Goal: Share content: Share content

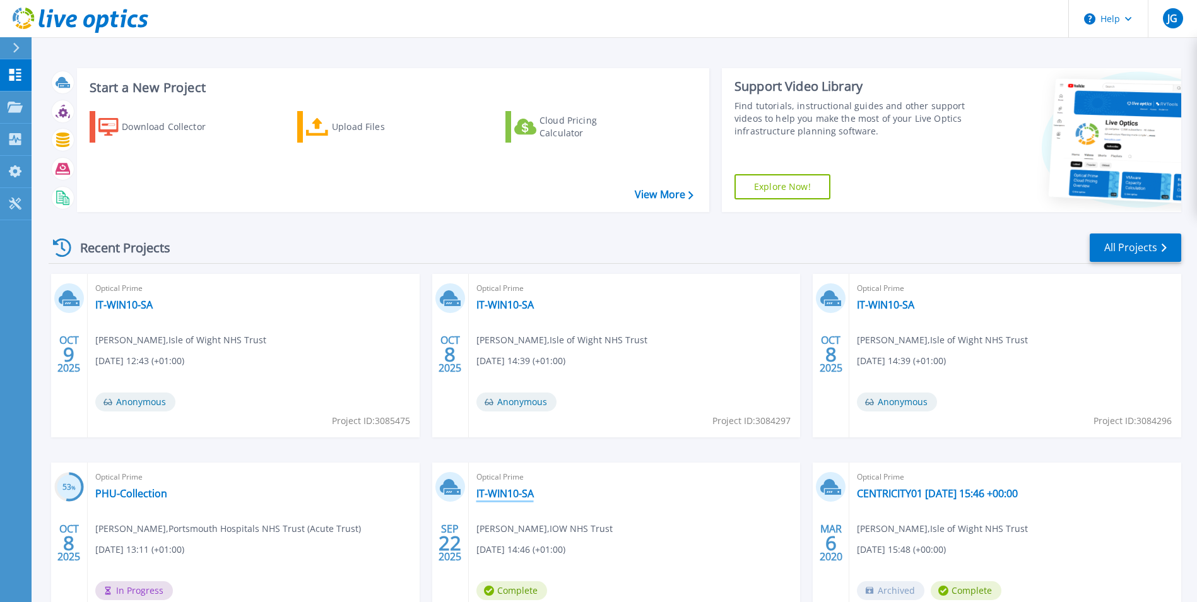
click at [511, 493] on link "IT-WIN10-SA" at bounding box center [504, 493] width 57 height 13
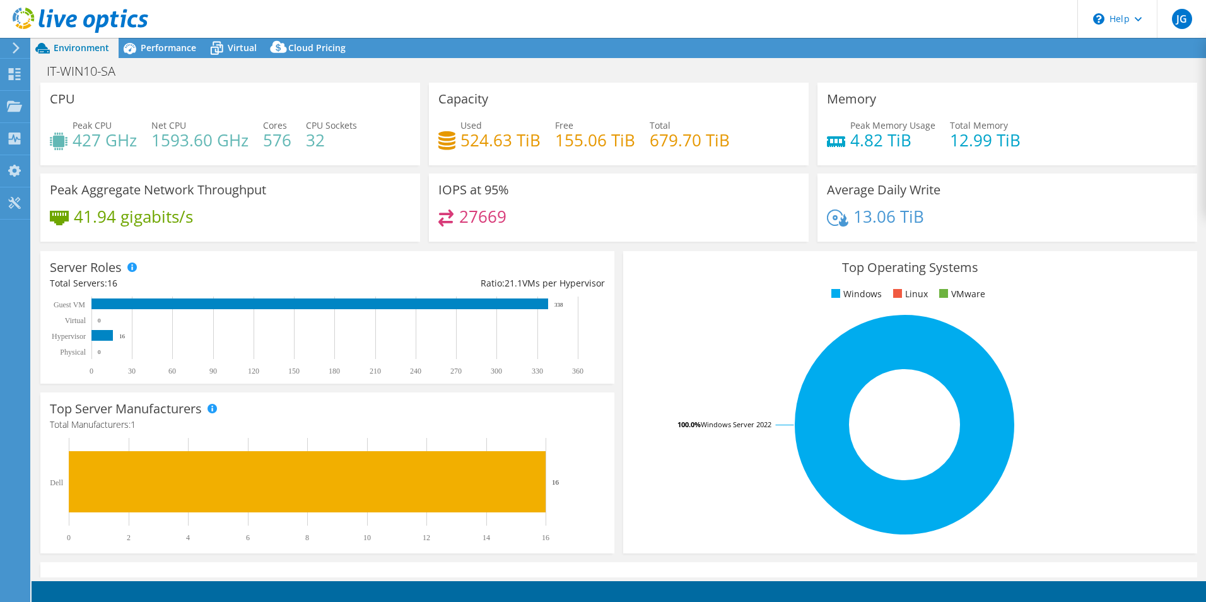
select select "EULondon"
select select "GBP"
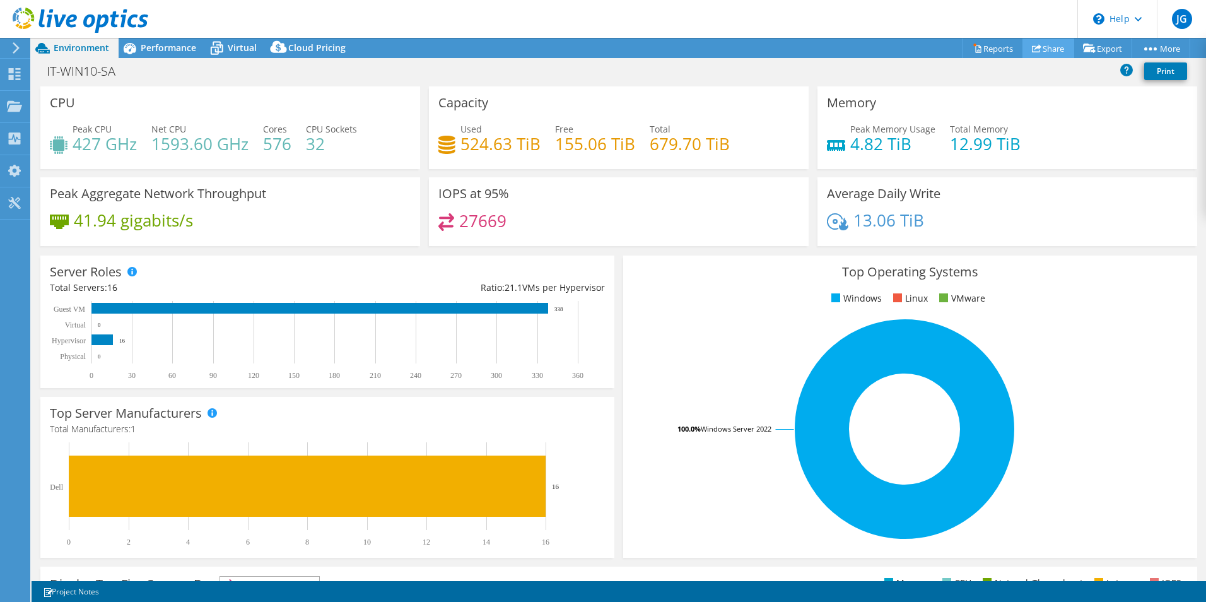
click at [1036, 49] on link "Share" at bounding box center [1049, 48] width 52 height 20
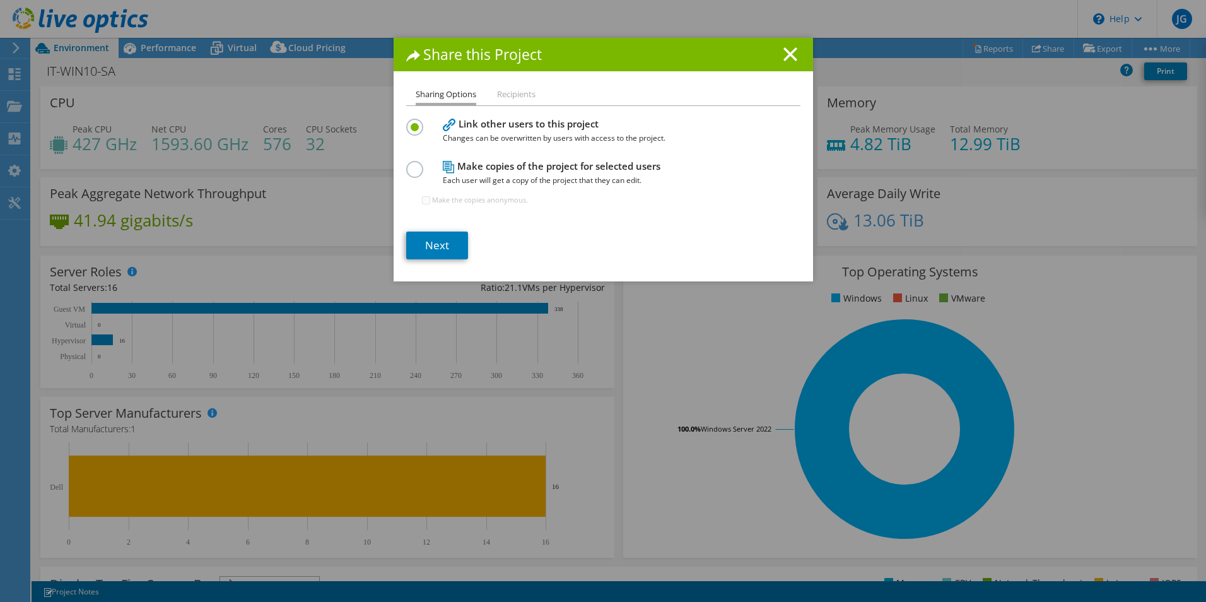
click at [795, 56] on h1 "Share this Project" at bounding box center [603, 54] width 394 height 15
click at [796, 56] on div "Share this Project" at bounding box center [603, 54] width 419 height 33
click at [784, 59] on line at bounding box center [790, 54] width 13 height 13
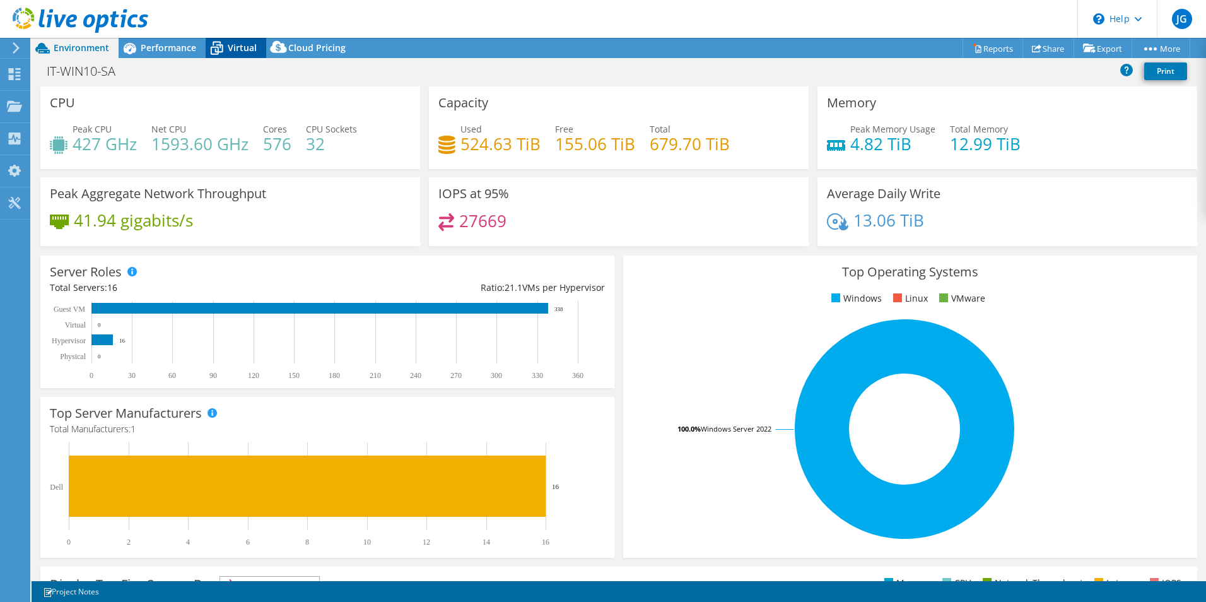
click at [225, 46] on icon at bounding box center [217, 48] width 22 height 22
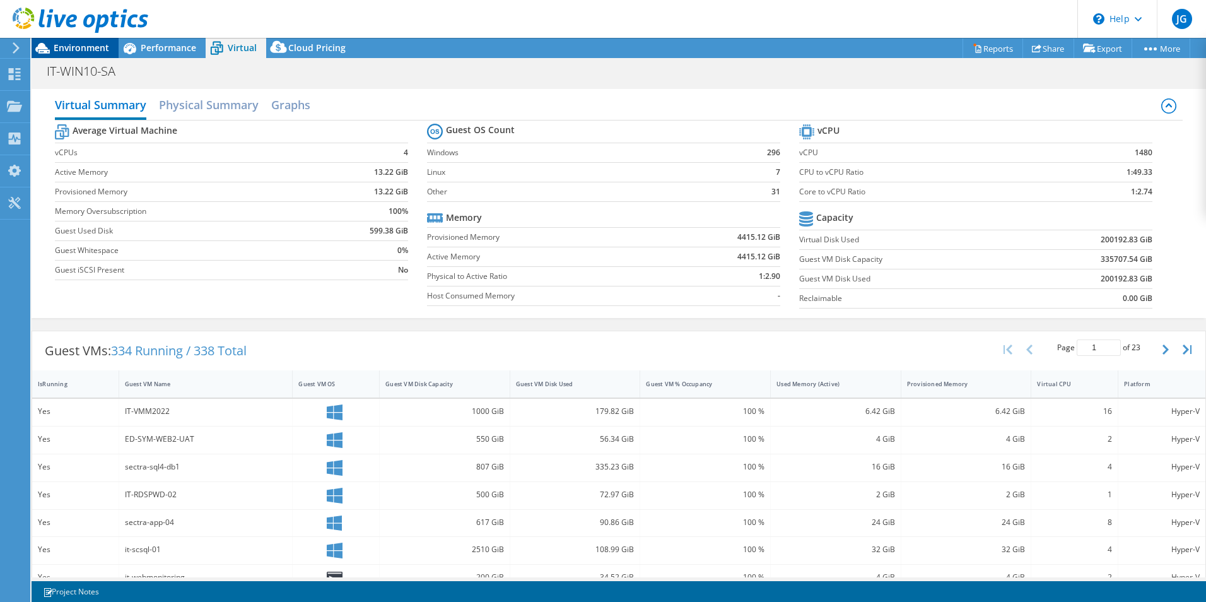
click at [88, 49] on span "Environment" at bounding box center [82, 48] width 56 height 12
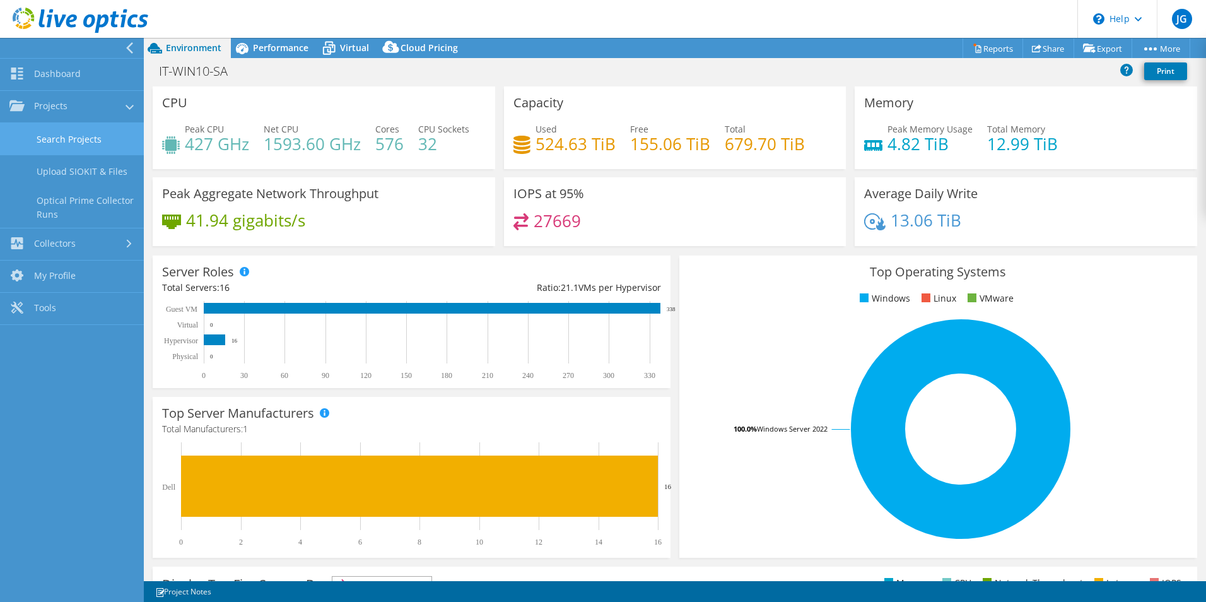
click at [77, 140] on link "Search Projects" at bounding box center [72, 139] width 144 height 32
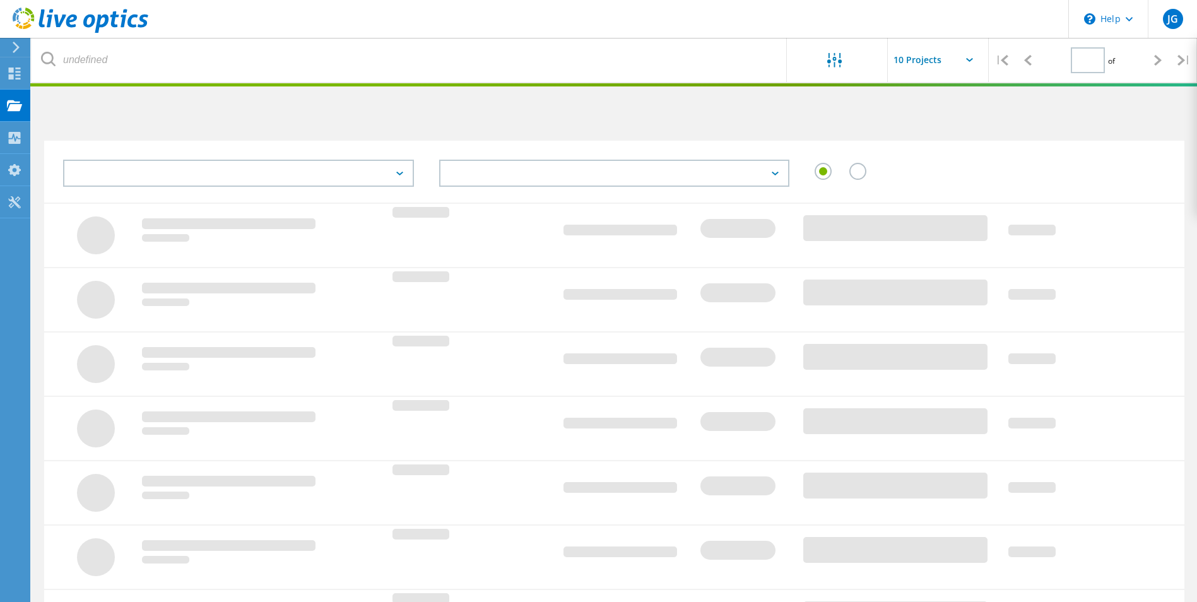
type input "1"
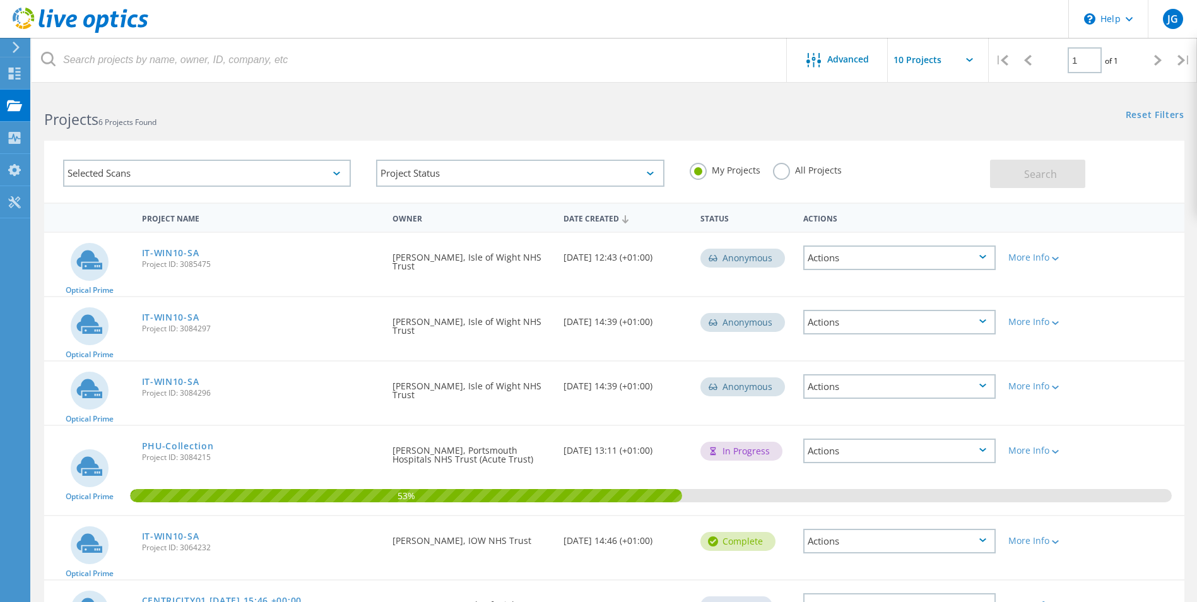
scroll to position [63, 0]
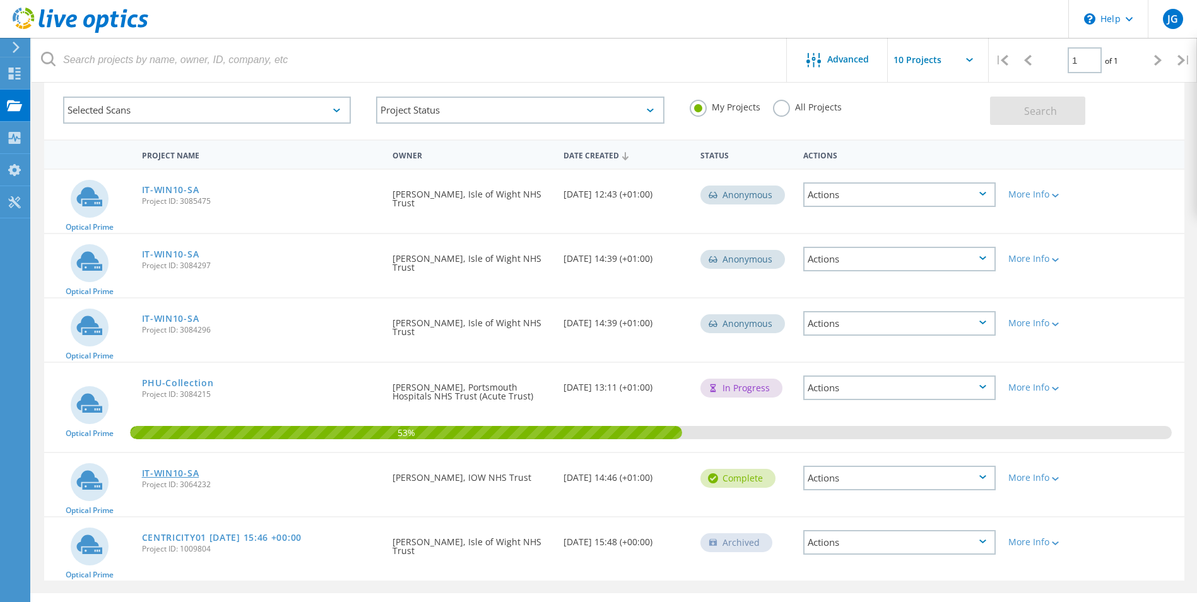
click at [178, 476] on link "IT-WIN10-SA" at bounding box center [170, 473] width 57 height 9
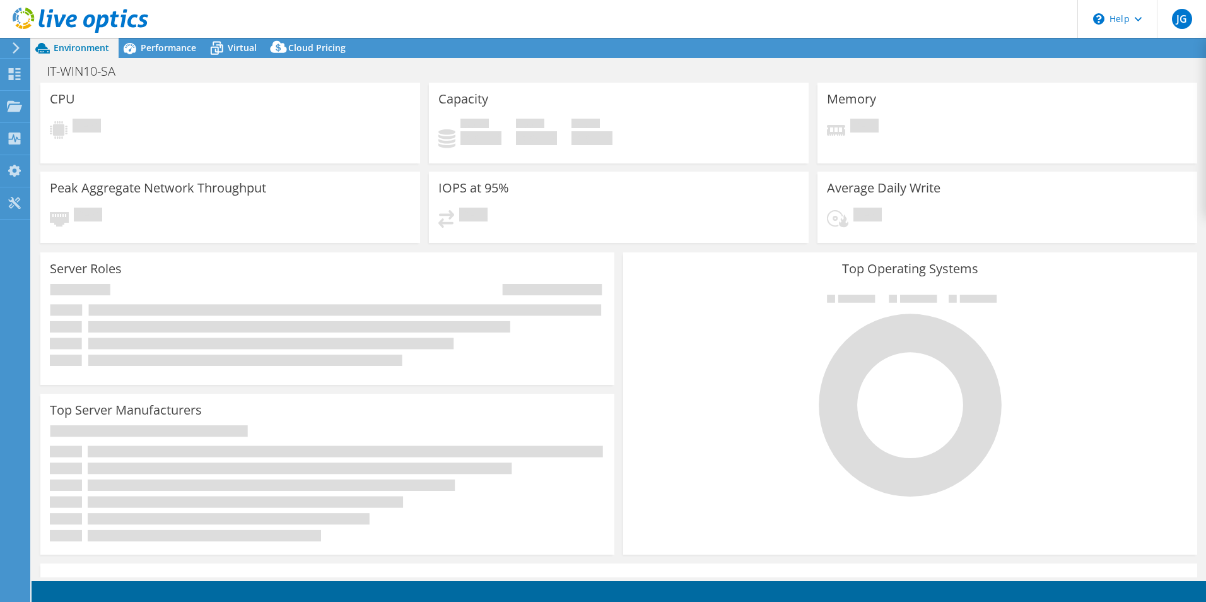
select select "EULondon"
select select "GBP"
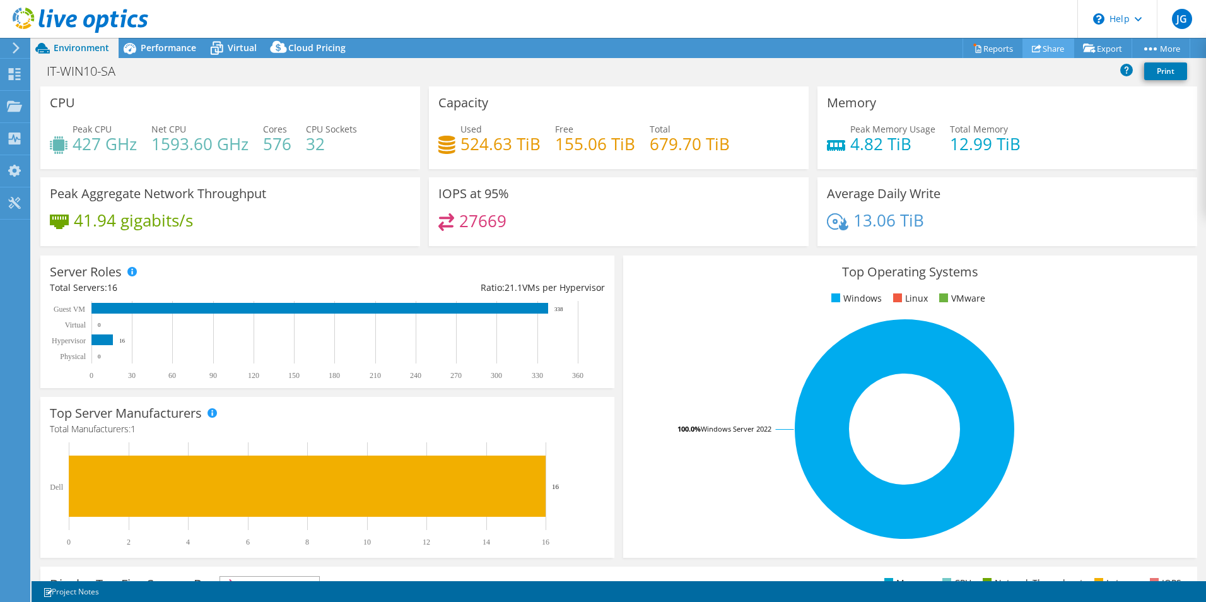
click at [1034, 47] on use at bounding box center [1036, 48] width 9 height 8
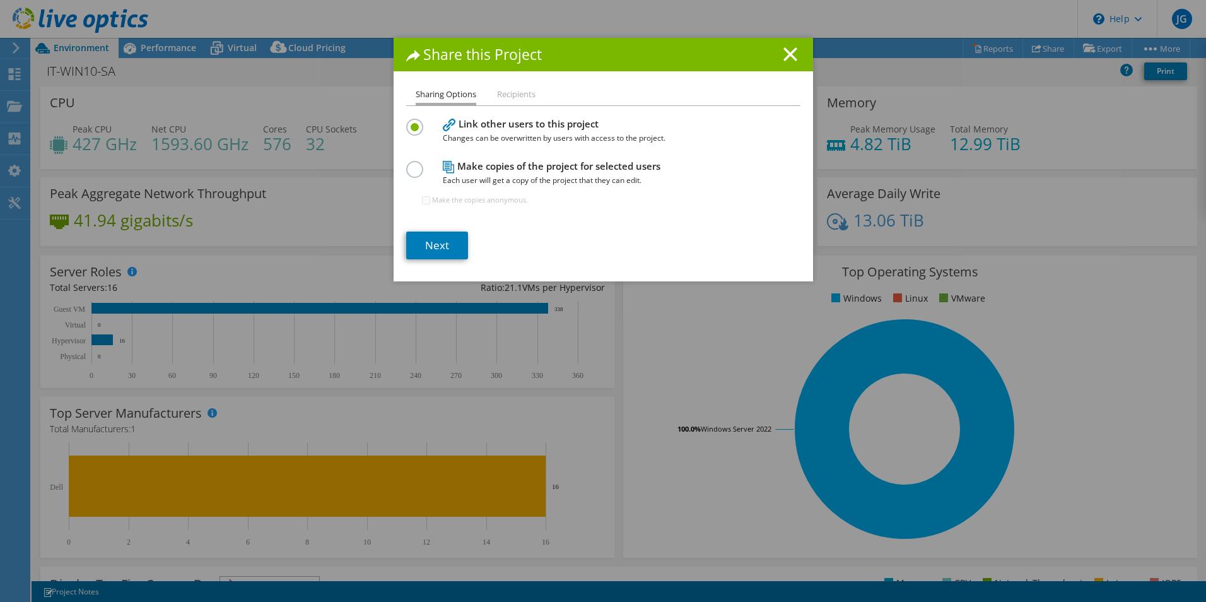
click at [430, 171] on div "Make copies of the project for selected users Each user will get a copy of the …" at bounding box center [603, 188] width 394 height 61
click at [419, 171] on div at bounding box center [417, 168] width 22 height 14
click at [407, 164] on label at bounding box center [417, 162] width 22 height 3
click at [0, 0] on input "radio" at bounding box center [0, 0] width 0 height 0
click at [433, 252] on link "Next" at bounding box center [437, 246] width 62 height 28
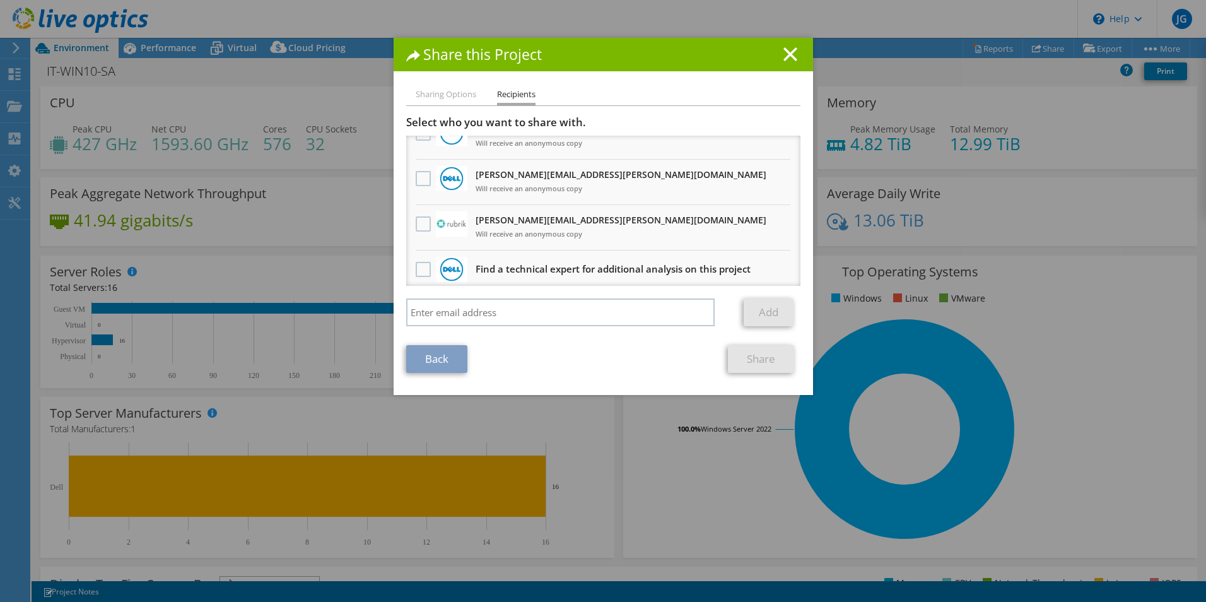
scroll to position [121, 0]
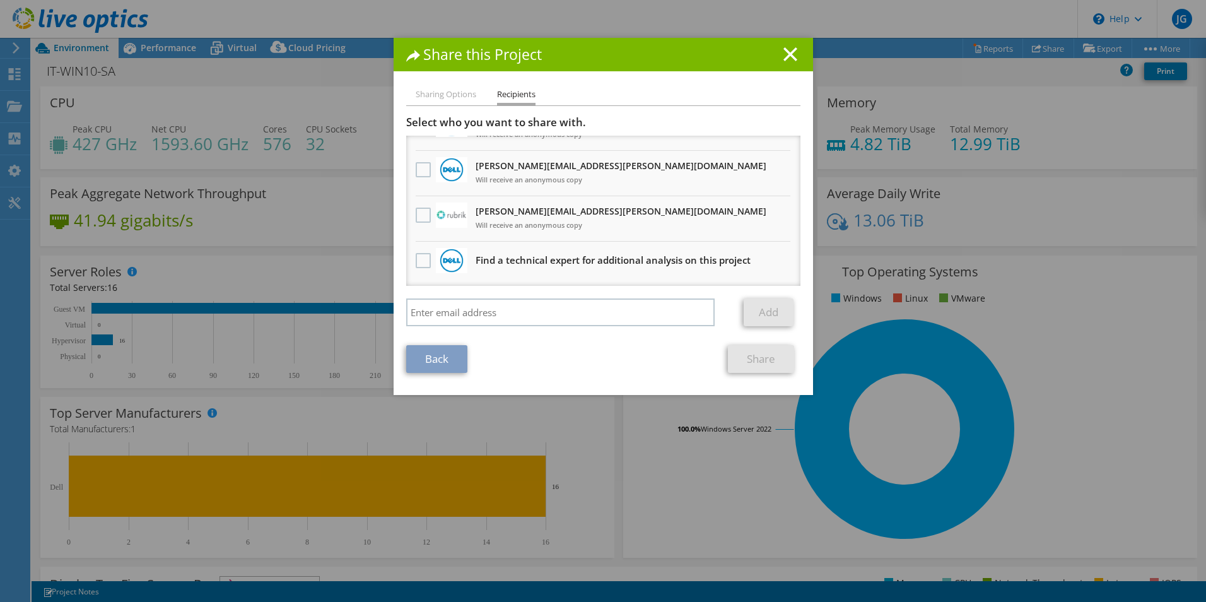
click at [525, 215] on h3 "darragh.foy@rubrik.com Will receive an anonymous copy" at bounding box center [621, 218] width 291 height 34
click at [416, 215] on label at bounding box center [425, 215] width 18 height 15
click at [0, 0] on input "checkbox" at bounding box center [0, 0] width 0 height 0
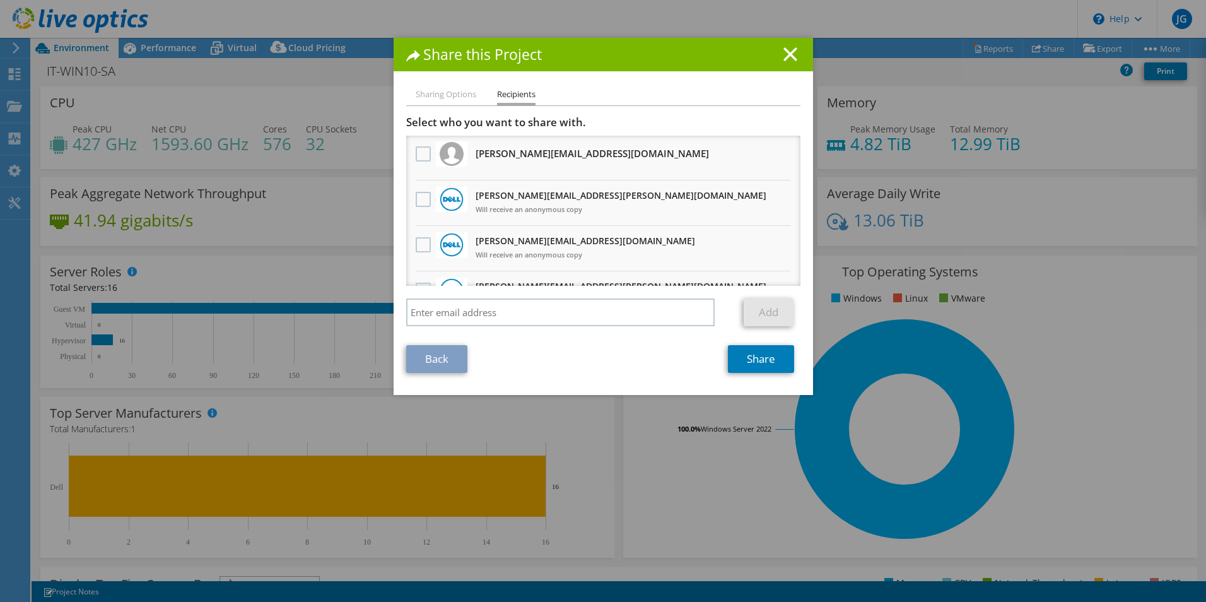
scroll to position [0, 0]
click at [423, 91] on li "Sharing Options" at bounding box center [446, 95] width 61 height 16
click at [435, 352] on link "Back" at bounding box center [436, 359] width 61 height 28
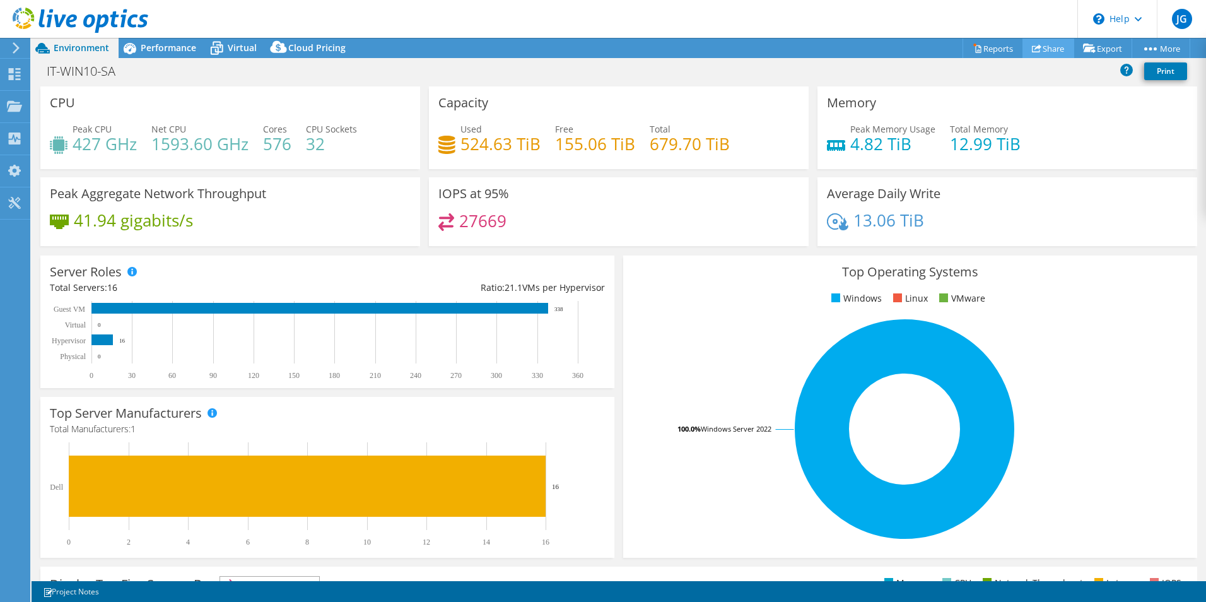
click at [1047, 50] on link "Share" at bounding box center [1049, 48] width 52 height 20
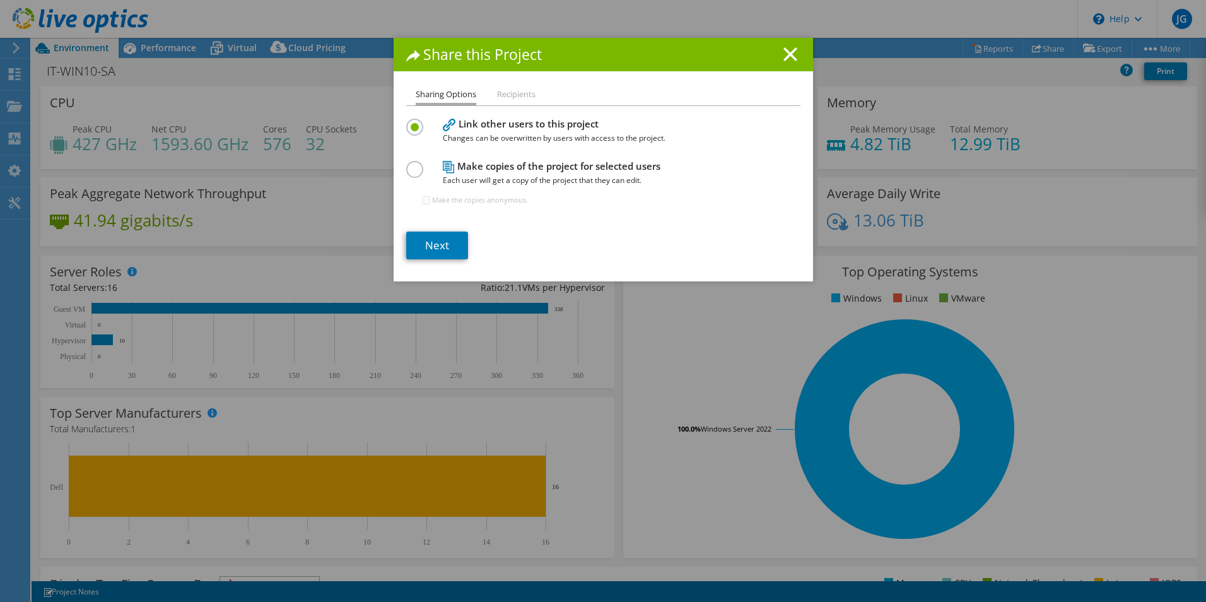
click at [425, 166] on div "Make copies of the project for selected users Each user will get a copy of the …" at bounding box center [603, 188] width 394 height 61
click at [411, 164] on label at bounding box center [417, 162] width 22 height 3
click at [0, 0] on input "radio" at bounding box center [0, 0] width 0 height 0
click at [433, 249] on link "Next" at bounding box center [437, 246] width 62 height 28
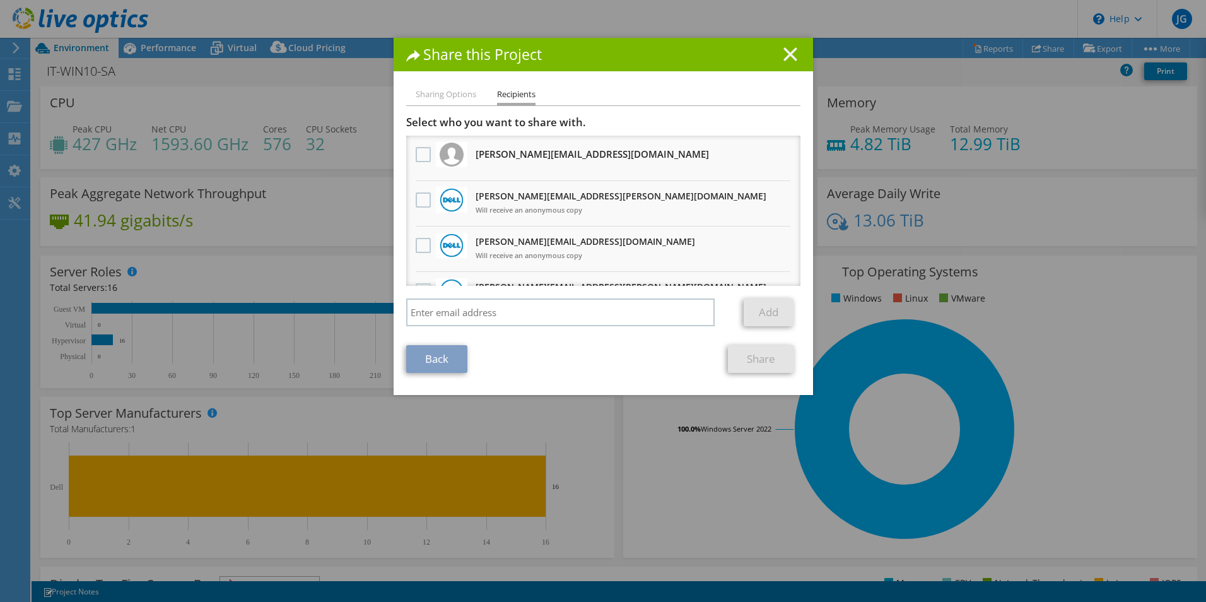
click at [785, 54] on line at bounding box center [790, 54] width 13 height 13
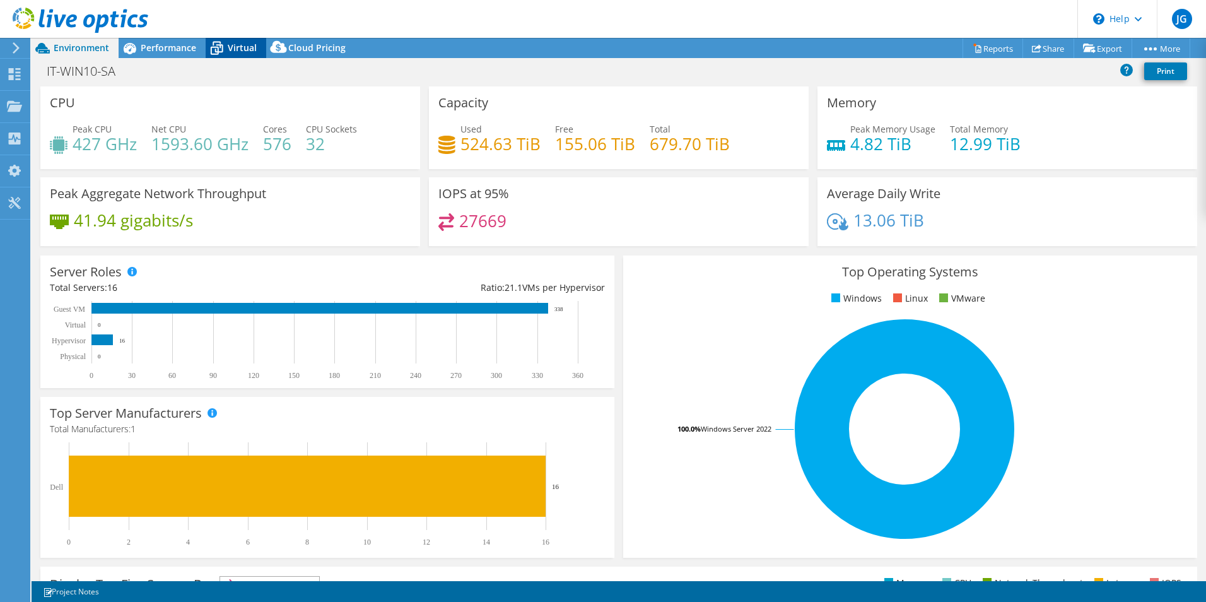
click at [213, 47] on icon at bounding box center [217, 49] width 13 height 10
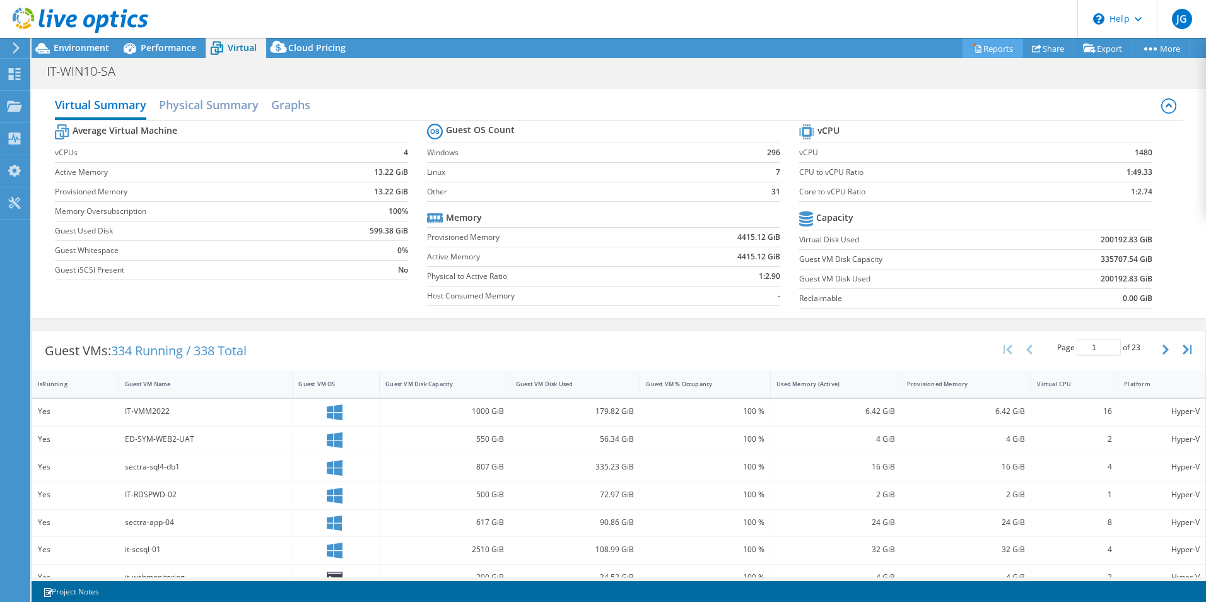
click at [975, 46] on link "Reports" at bounding box center [993, 48] width 61 height 20
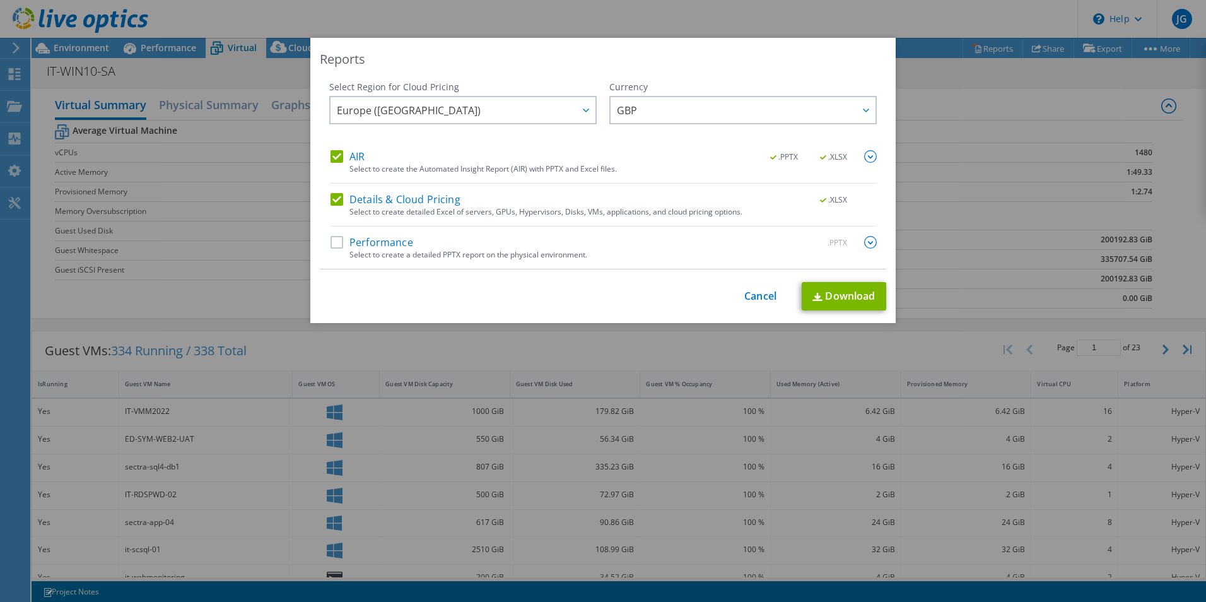
click at [331, 244] on label "Performance" at bounding box center [372, 242] width 83 height 13
click at [0, 0] on input "Performance" at bounding box center [0, 0] width 0 height 0
click at [847, 300] on link "Download" at bounding box center [844, 296] width 85 height 28
